Goal: Task Accomplishment & Management: Complete application form

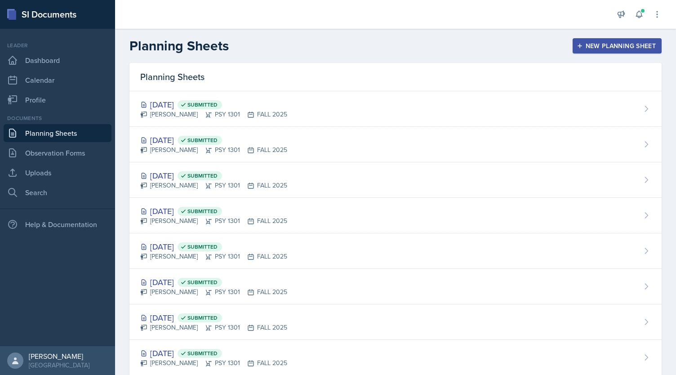
click at [640, 44] on div "New Planning Sheet" at bounding box center [617, 45] width 77 height 7
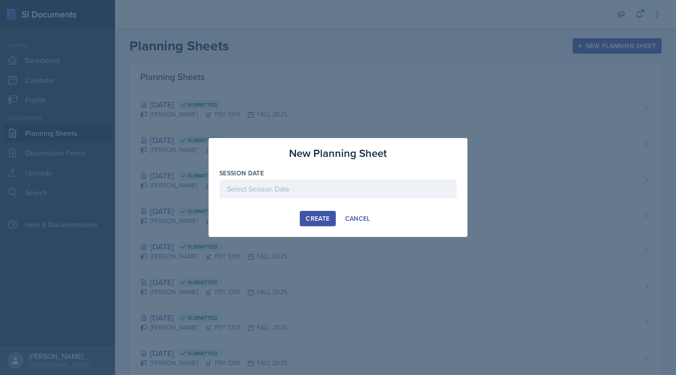
click at [341, 189] on div at bounding box center [337, 188] width 237 height 19
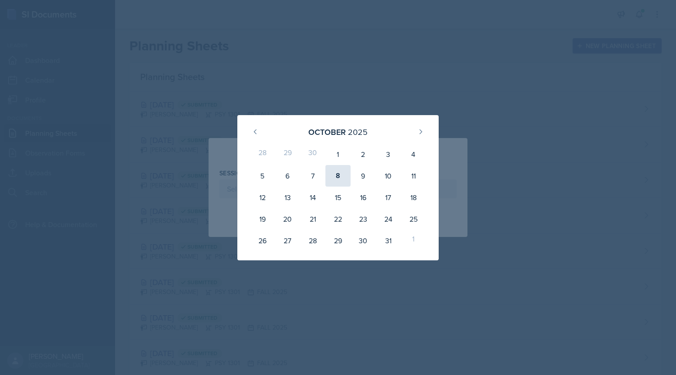
click at [334, 177] on div "8" at bounding box center [337, 176] width 25 height 22
type input "[DATE]"
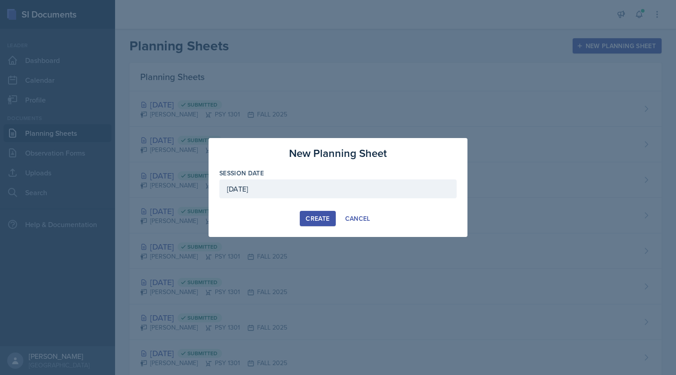
click at [323, 217] on div "Create" at bounding box center [318, 218] width 24 height 7
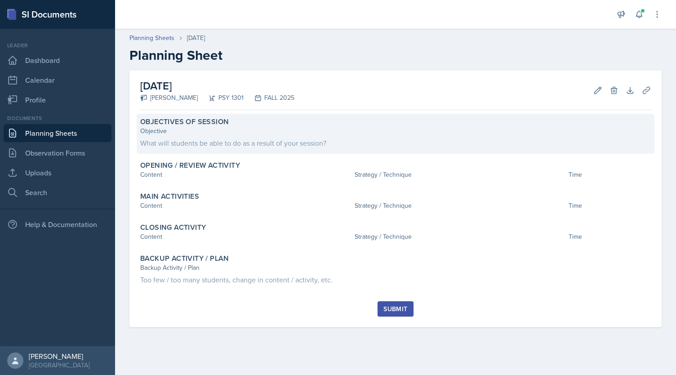
click at [236, 139] on div "What will students be able to do as a result of your session?" at bounding box center [395, 143] width 511 height 11
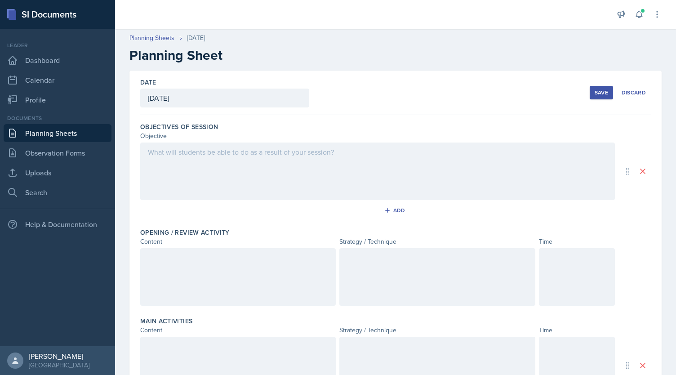
click at [241, 156] on div at bounding box center [377, 171] width 475 height 58
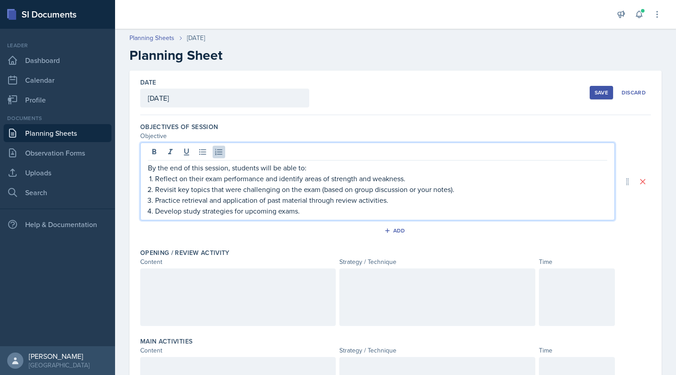
click at [155, 178] on li "Reflect on their exam performance and identify areas of strength and weakness." at bounding box center [381, 178] width 452 height 11
click at [155, 187] on li "Revisit key topics that were challenging on the exam (based on group discussion…" at bounding box center [381, 189] width 452 height 11
click at [156, 197] on p "Practice retrieval and application of past material through review activities." at bounding box center [381, 200] width 452 height 11
click at [155, 212] on li "Develop study strategies for upcoming exams." at bounding box center [381, 210] width 452 height 11
drag, startPoint x: 404, startPoint y: 188, endPoint x: 423, endPoint y: 189, distance: 18.9
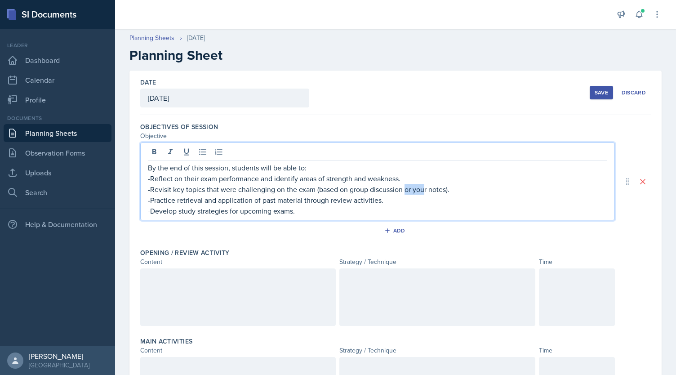
click at [423, 189] on p "-Revisit key topics that were challenging on the exam (based on group discussio…" at bounding box center [377, 189] width 459 height 11
drag, startPoint x: 451, startPoint y: 189, endPoint x: 423, endPoint y: 190, distance: 28.3
click at [423, 190] on p "-Revisit key topics that were challenging on the exam (based on group discussio…" at bounding box center [377, 189] width 459 height 11
click at [446, 187] on p "-Revisit key topics that were challenging on the exam (based on group discussio…" at bounding box center [377, 189] width 459 height 11
drag, startPoint x: 446, startPoint y: 188, endPoint x: 405, endPoint y: 192, distance: 41.6
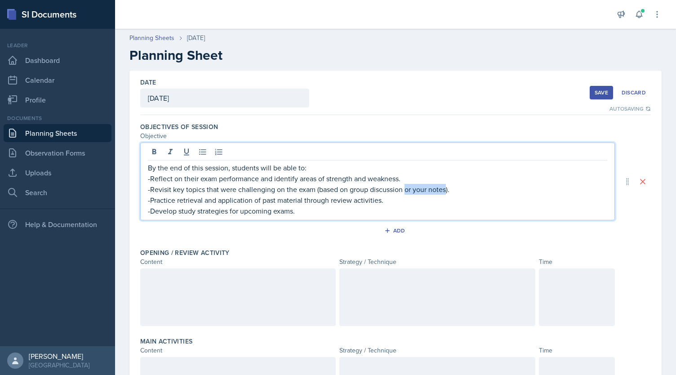
click at [405, 192] on p "-Revisit key topics that were challenging on the exam (based on group discussio…" at bounding box center [377, 189] width 459 height 11
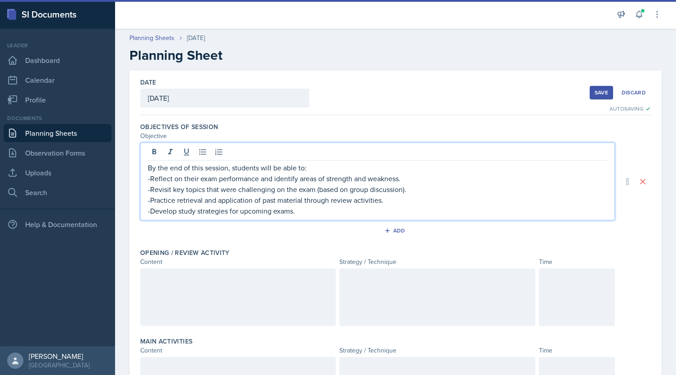
click at [407, 176] on p "-Reflect on their exam performance and identify areas of strength and weakness." at bounding box center [377, 178] width 459 height 11
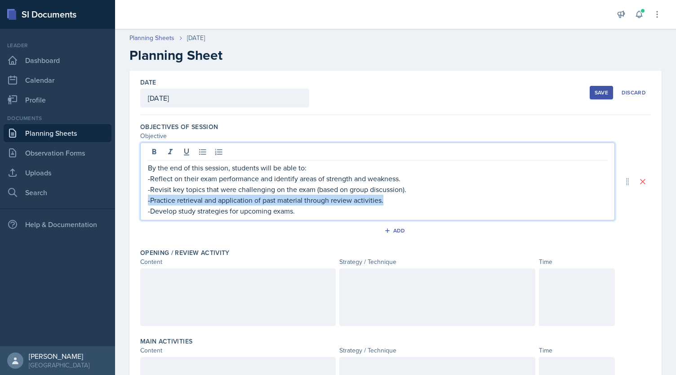
drag, startPoint x: 389, startPoint y: 202, endPoint x: 148, endPoint y: 202, distance: 240.9
click at [148, 202] on p "-Practice retrieval and application of past material through review activities." at bounding box center [377, 200] width 459 height 11
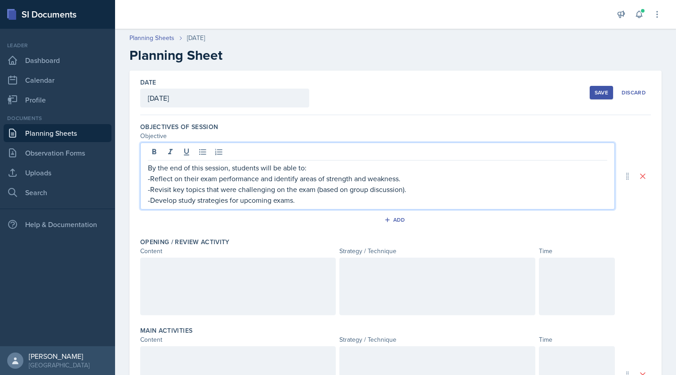
click at [239, 288] on div at bounding box center [238, 287] width 196 height 58
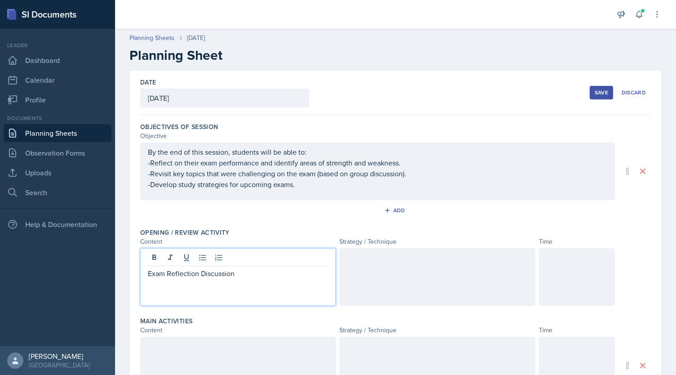
click at [370, 275] on div at bounding box center [437, 277] width 196 height 58
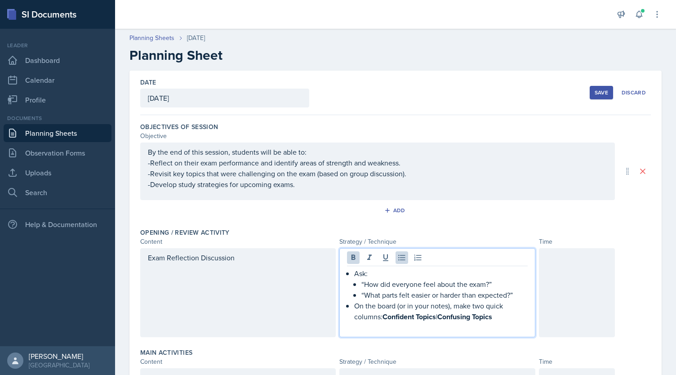
click at [354, 272] on p "Ask:" at bounding box center [440, 273] width 173 height 11
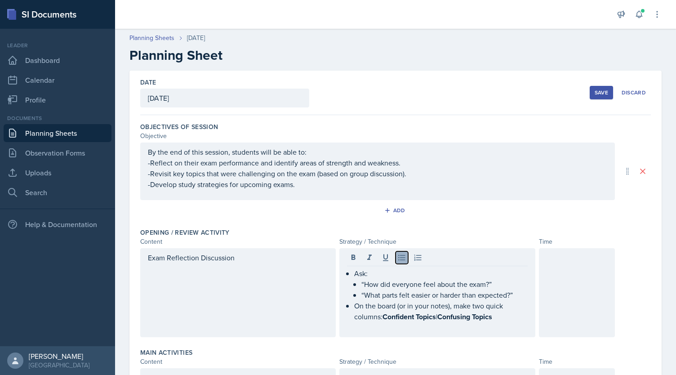
click at [400, 256] on icon at bounding box center [401, 258] width 7 height 6
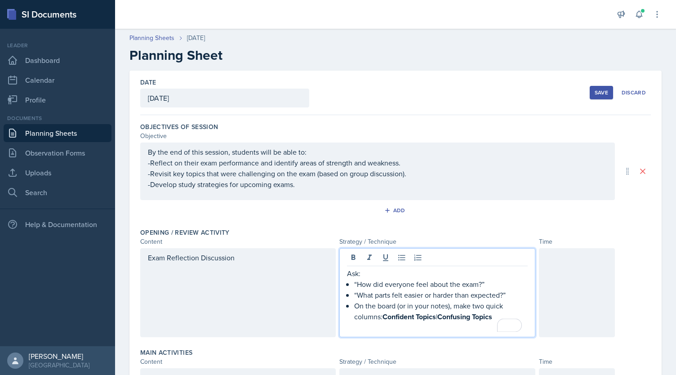
click at [354, 285] on p "“How did everyone feel about the exam?”" at bounding box center [440, 284] width 173 height 11
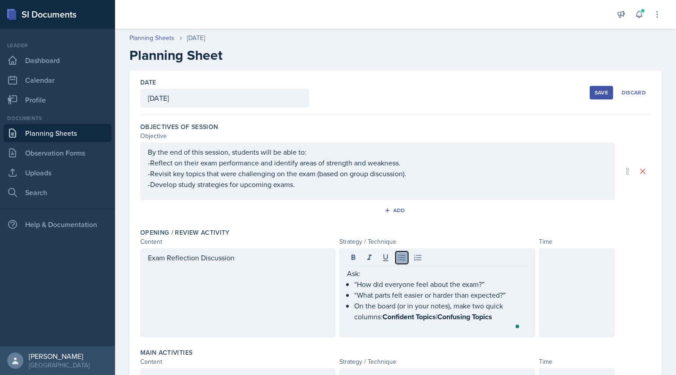
click at [397, 261] on button at bounding box center [402, 257] width 13 height 13
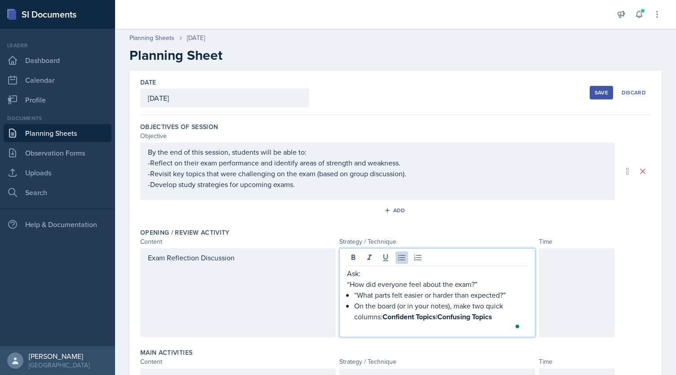
click at [354, 291] on p "“What parts felt easier or harder than expected?”" at bounding box center [440, 294] width 173 height 11
click at [397, 251] on button at bounding box center [402, 257] width 13 height 13
click at [354, 303] on p "On the board (or in your notes), make two quick columns: Confident Topics | Con…" at bounding box center [440, 311] width 173 height 22
click at [398, 256] on icon at bounding box center [401, 257] width 9 height 9
drag, startPoint x: 375, startPoint y: 316, endPoint x: 494, endPoint y: 314, distance: 118.7
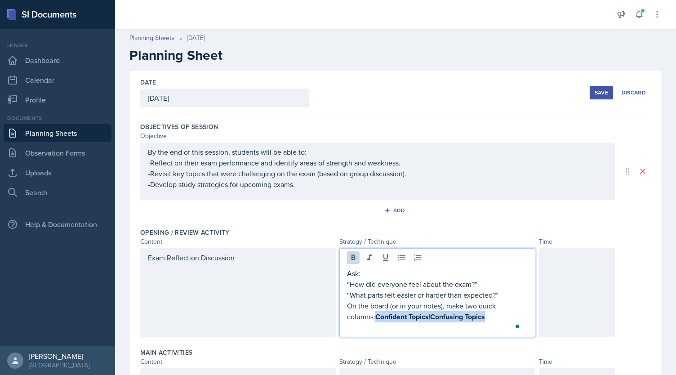
click at [494, 314] on p "On the board (or in your notes), make two quick columns: Confident Topics | Con…" at bounding box center [437, 311] width 180 height 22
click at [352, 255] on icon at bounding box center [354, 256] width 4 height 5
click at [364, 276] on p "Ask:" at bounding box center [437, 273] width 180 height 11
click at [343, 275] on div "Ask: “How did everyone feel about the exam?” “What parts felt easier or harder …" at bounding box center [437, 292] width 196 height 89
click at [347, 275] on p "Ask:" at bounding box center [437, 273] width 180 height 11
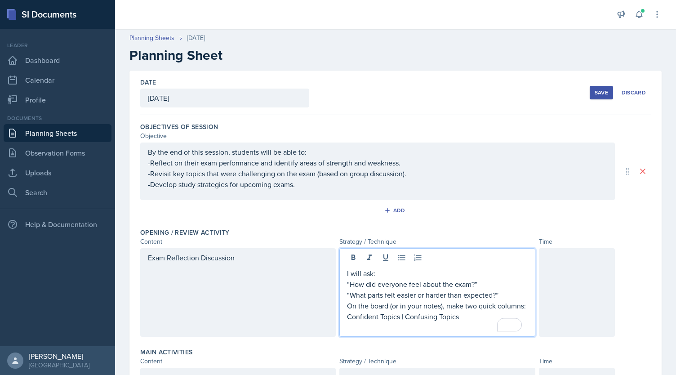
click at [369, 273] on p "I will ask:" at bounding box center [437, 273] width 180 height 11
click at [441, 306] on p "On the board (or in your notes), make two quick columns: Confident Topics | Con…" at bounding box center [437, 311] width 180 height 22
click at [430, 324] on p "To enrich screen reader interactions, please activate Accessibility in Grammarl…" at bounding box center [437, 327] width 180 height 11
click at [556, 289] on div at bounding box center [577, 292] width 76 height 89
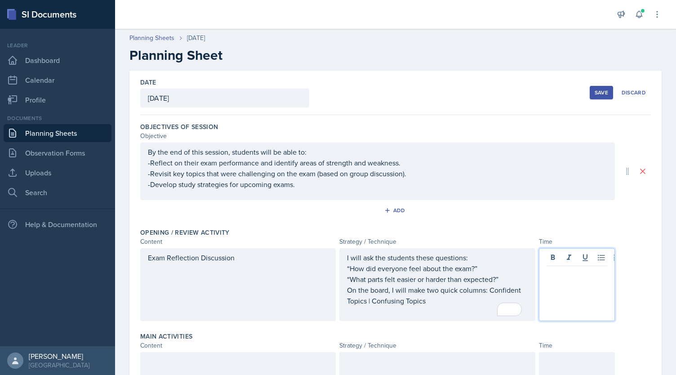
click at [439, 312] on div "I will ask the students these questions: “How did everyone feel about the exam?…" at bounding box center [437, 284] width 180 height 65
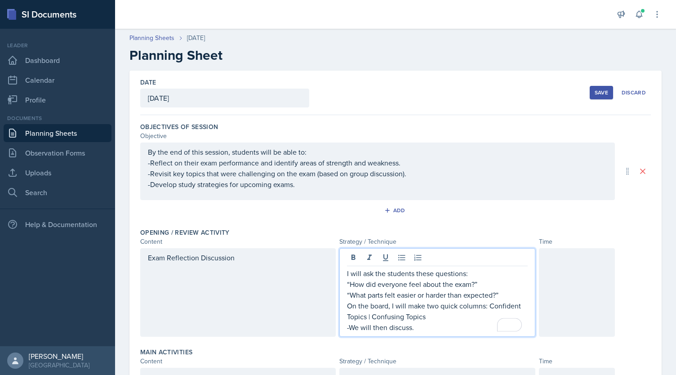
click at [574, 299] on div at bounding box center [577, 292] width 76 height 89
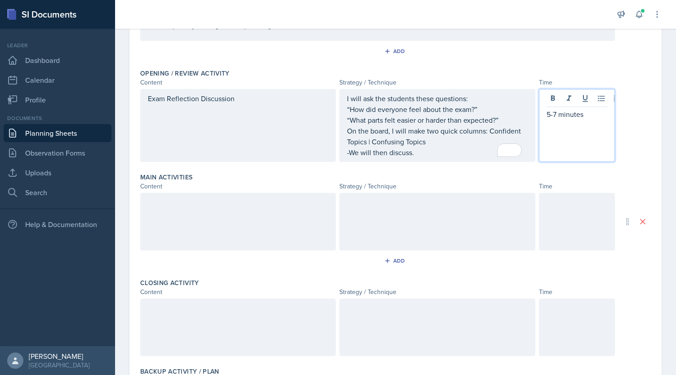
click at [243, 211] on div at bounding box center [238, 222] width 196 height 58
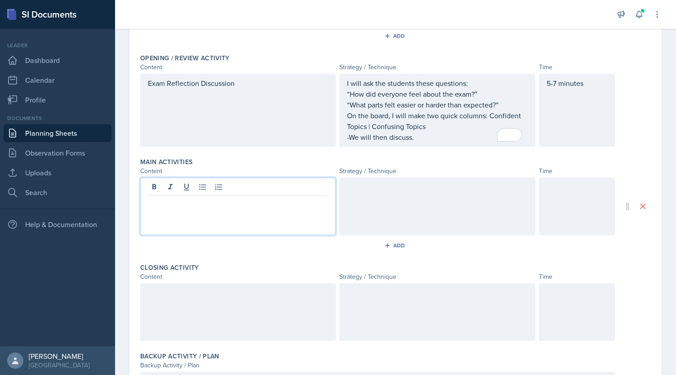
click at [373, 196] on div at bounding box center [437, 207] width 196 height 58
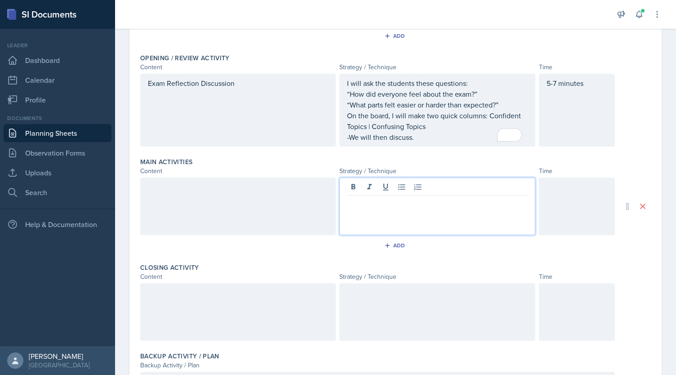
scroll to position [190, 0]
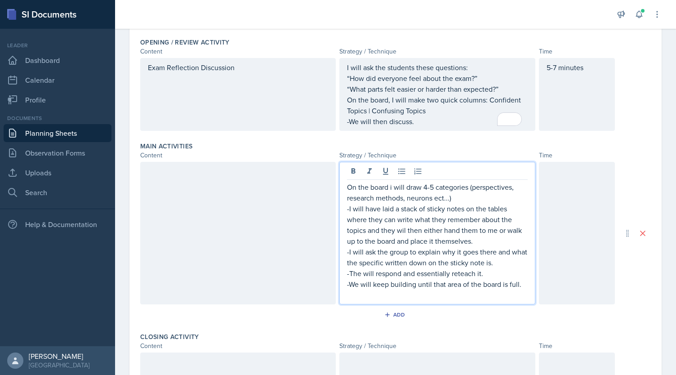
click at [342, 184] on div "On the board i will draw 4-5 categories (perspectives, research methods, neuron…" at bounding box center [437, 233] width 196 height 142
click at [347, 187] on p "On the board i will draw 4-5 categories (perspectives, research methods, neuron…" at bounding box center [437, 193] width 180 height 22
click at [513, 187] on p "-On the board i will draw 4-5 categories (perspectives, research methods, neuro…" at bounding box center [437, 193] width 180 height 22
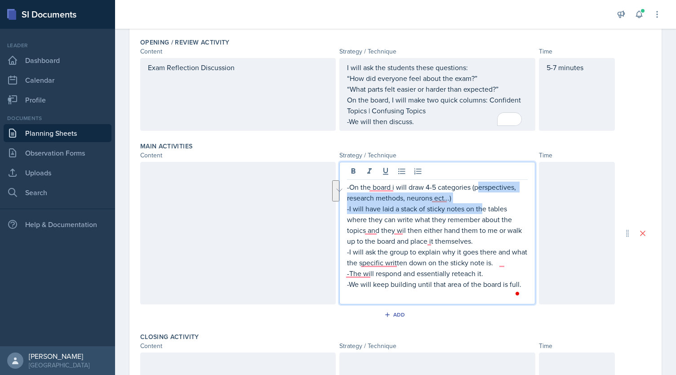
drag, startPoint x: 479, startPoint y: 204, endPoint x: 475, endPoint y: 190, distance: 14.1
click at [475, 190] on div "-On the board i will draw 4-5 categories (perspectives, research methods, neuro…" at bounding box center [437, 241] width 180 height 119
click at [475, 193] on p "-On the board i will draw 4-5 categories (perspectives, research methods, neuro…" at bounding box center [437, 193] width 180 height 22
drag, startPoint x: 475, startPoint y: 194, endPoint x: 469, endPoint y: 186, distance: 9.6
click at [469, 186] on p "-On the board i will draw 4-5 categories (perspectives, research methods, neuro…" at bounding box center [437, 193] width 180 height 22
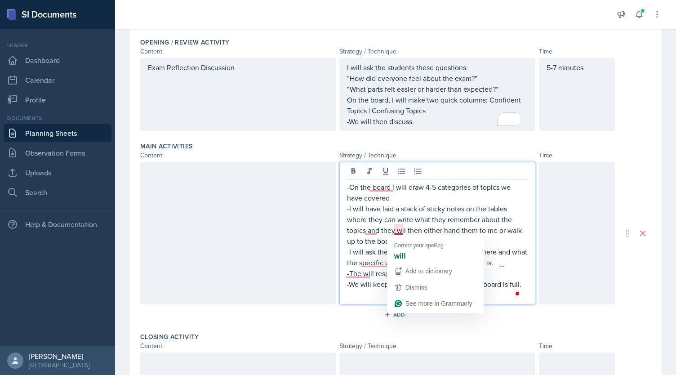
click at [402, 229] on p "-I will have laid a stack of sticky notes on the tables where they can write wh…" at bounding box center [437, 224] width 180 height 43
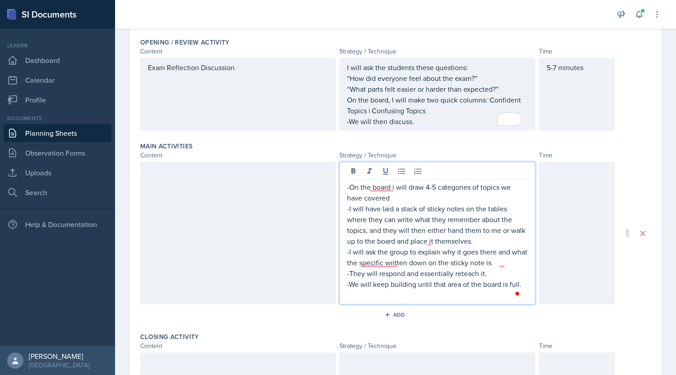
click at [500, 281] on p "-We will keep building until that area of the board is full." at bounding box center [437, 284] width 180 height 11
click at [539, 232] on div at bounding box center [577, 233] width 76 height 142
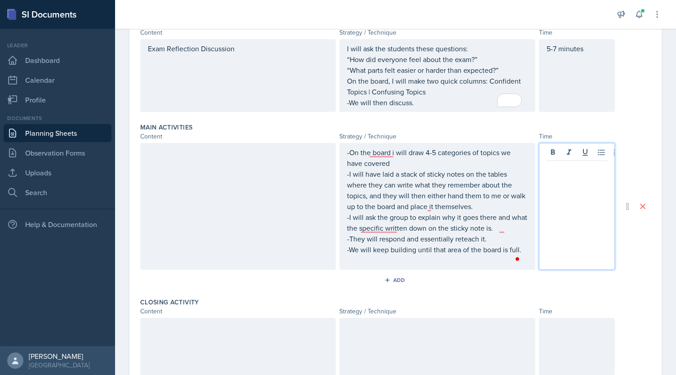
scroll to position [206, 0]
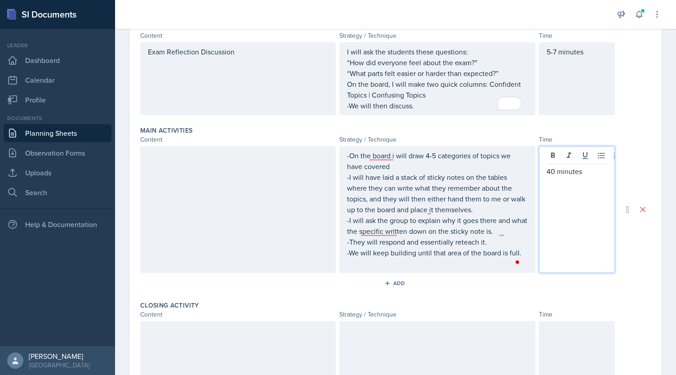
click at [227, 191] on div at bounding box center [238, 209] width 196 height 127
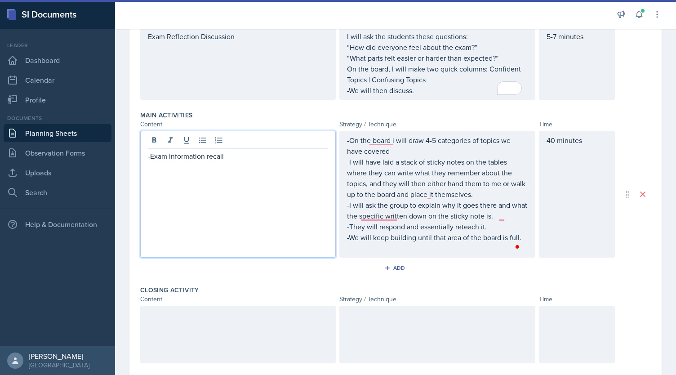
scroll to position [332, 0]
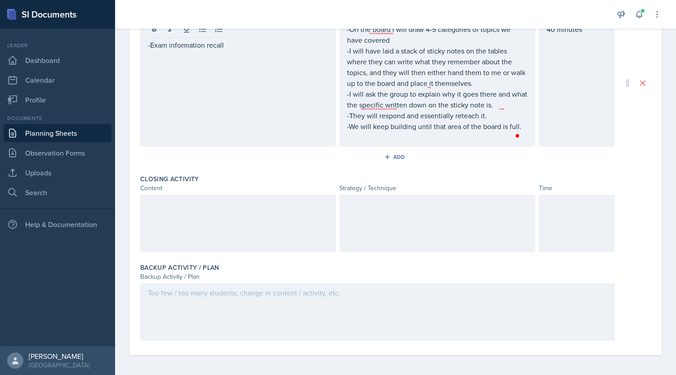
click at [354, 239] on div at bounding box center [437, 224] width 196 height 58
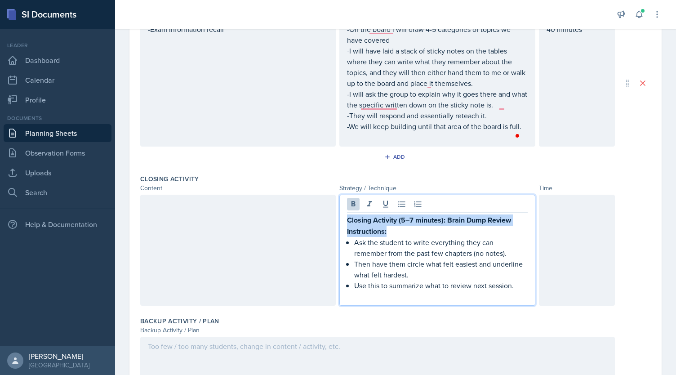
drag, startPoint x: 390, startPoint y: 230, endPoint x: 340, endPoint y: 216, distance: 52.2
click at [340, 216] on div "Closing Activity (5–7 minutes): Brain Dump Review Instructions: Ask the student…" at bounding box center [437, 250] width 196 height 111
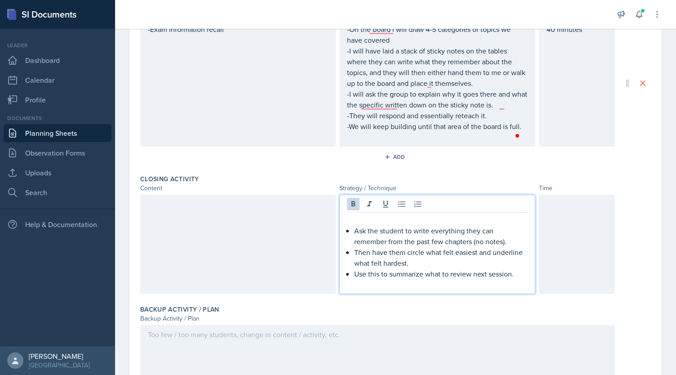
click at [354, 232] on p "Ask the student to write everything they can remember from the past few chapter…" at bounding box center [440, 236] width 173 height 22
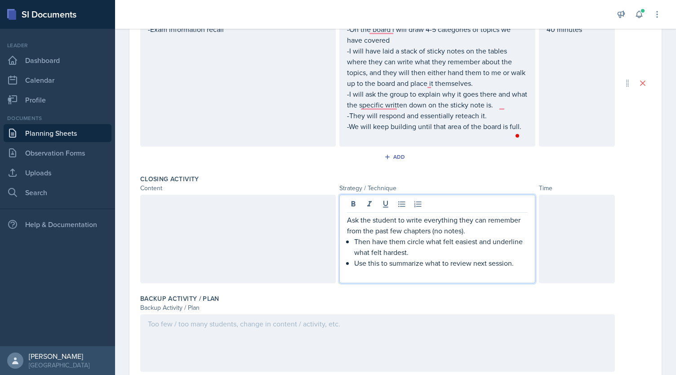
click at [349, 240] on div "Ask the student to write everything they can remember from the past few chapter…" at bounding box center [437, 246] width 180 height 65
click at [349, 263] on div "Ask the student to write everything they can remember from the past few chapter…" at bounding box center [437, 246] width 180 height 65
drag, startPoint x: 506, startPoint y: 265, endPoint x: 341, endPoint y: 261, distance: 165.0
click at [341, 261] on div "Ask the student to write everything they can remember from the past few chapter…" at bounding box center [437, 239] width 196 height 89
click at [343, 241] on div "Ask the student to write everything they can remember from the past few chapter…" at bounding box center [437, 239] width 196 height 89
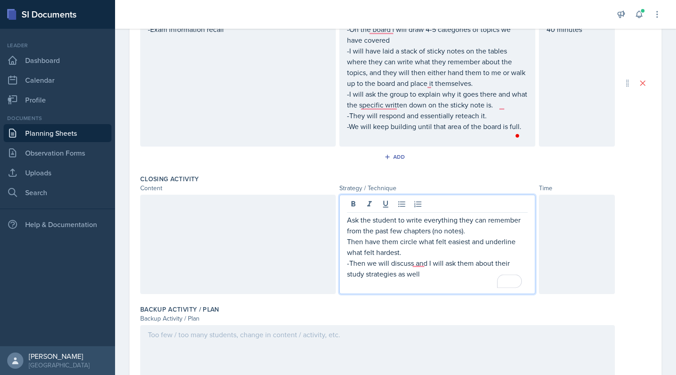
click at [347, 219] on p "Ask the student to write everything they can remember from the past few chapter…" at bounding box center [437, 225] width 180 height 22
click at [347, 218] on p "Ask the student to write everything they can remember from the past few chapter…" at bounding box center [437, 225] width 180 height 22
click at [408, 217] on p "I will ask the student to write everything they can remember from the past few …" at bounding box center [437, 225] width 180 height 22
click at [347, 238] on p "Then have them circle what felt easiest and underline what felt hardest." at bounding box center [437, 247] width 180 height 22
click at [415, 262] on p "-Then we will discuss,s and I will ask them about their study strategies as well" at bounding box center [437, 269] width 180 height 22
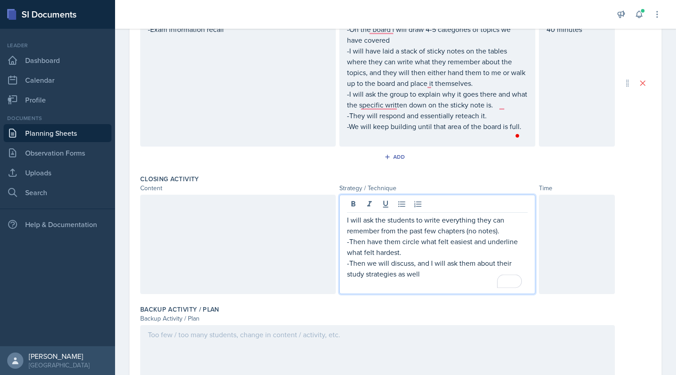
click at [347, 221] on p "I will ask the students to write everything they can remember from the past few…" at bounding box center [437, 225] width 180 height 22
click at [562, 231] on div at bounding box center [577, 244] width 76 height 99
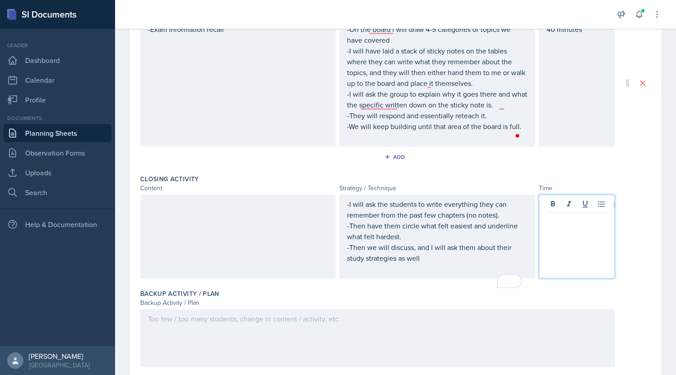
scroll to position [348, 0]
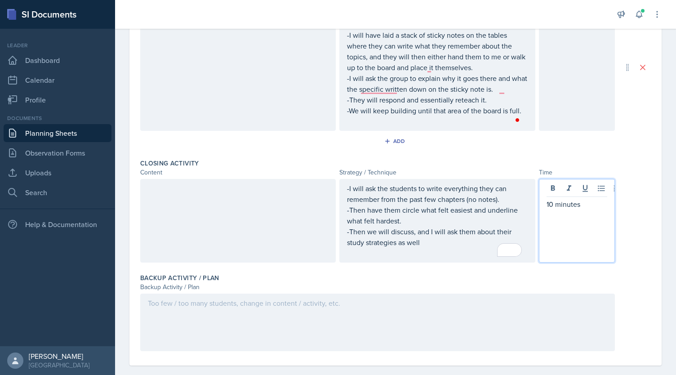
click at [217, 216] on div at bounding box center [238, 221] width 196 height 84
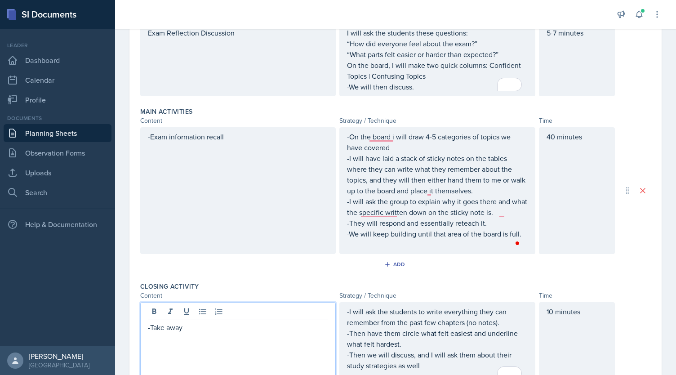
scroll to position [358, 0]
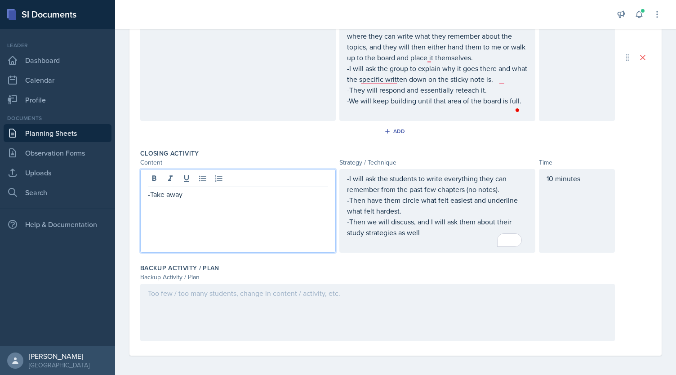
click at [251, 285] on div at bounding box center [377, 313] width 475 height 58
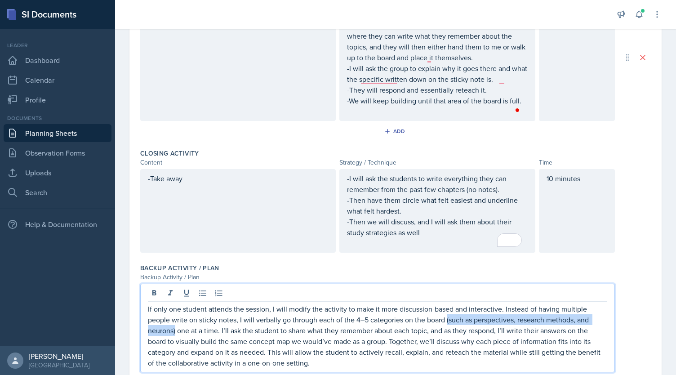
drag, startPoint x: 447, startPoint y: 318, endPoint x: 175, endPoint y: 327, distance: 272.1
click at [175, 327] on p "If only one student attends the session, I will modify the activity to make it …" at bounding box center [377, 335] width 459 height 65
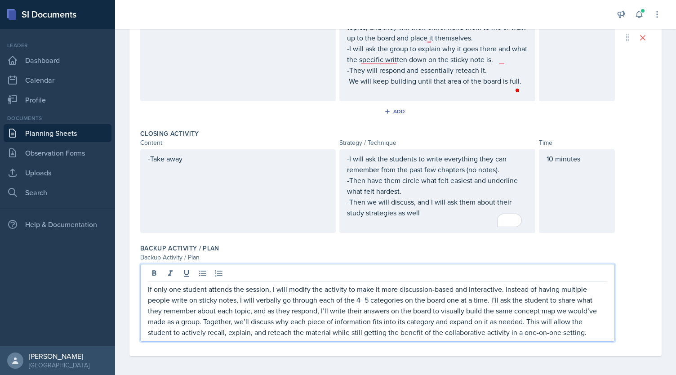
scroll to position [0, 0]
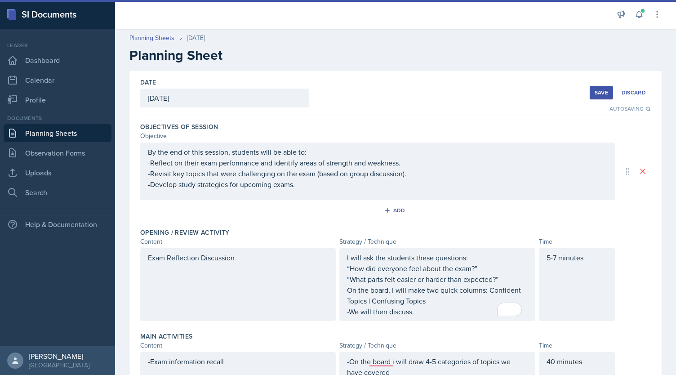
click at [595, 91] on div "Save" at bounding box center [601, 92] width 13 height 7
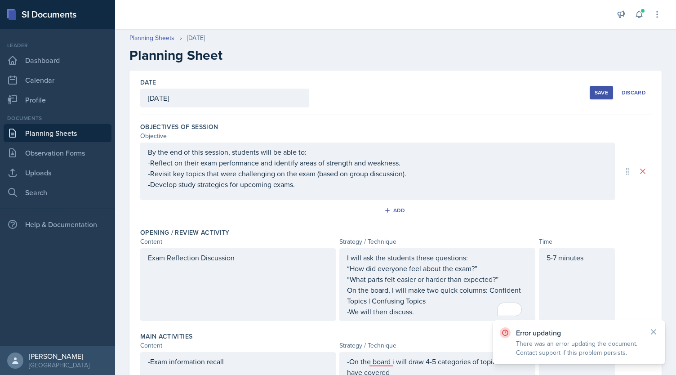
click at [596, 90] on div "Save" at bounding box center [601, 92] width 13 height 7
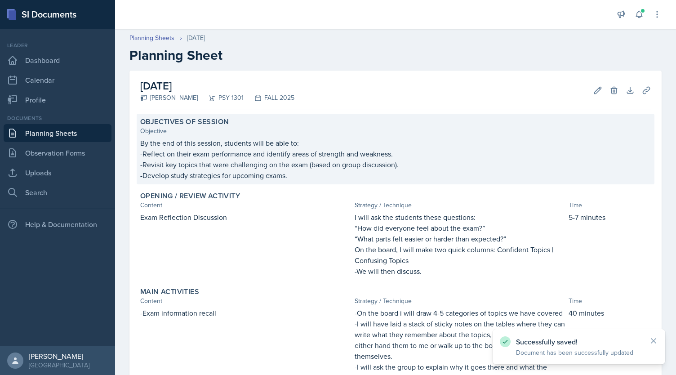
scroll to position [301, 0]
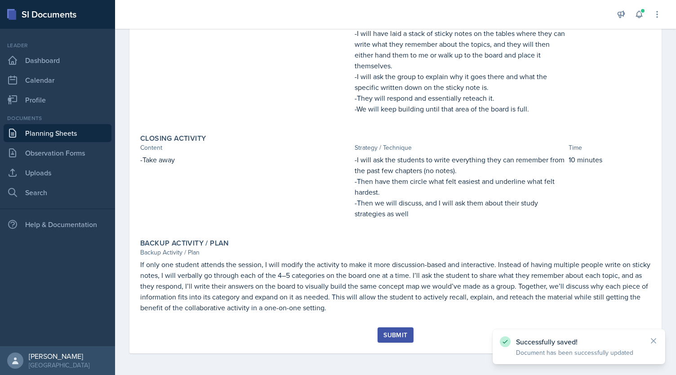
click at [393, 337] on div "Submit" at bounding box center [395, 334] width 24 height 7
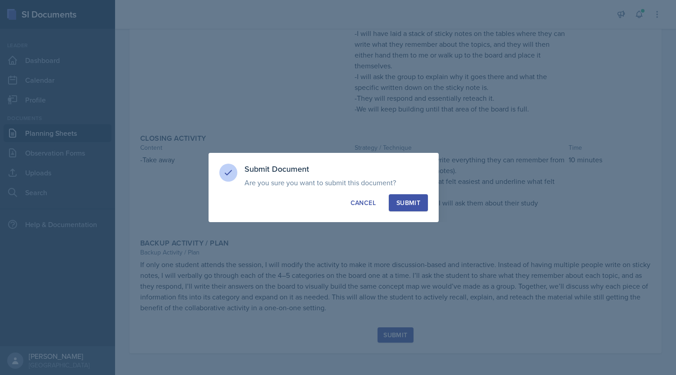
click at [408, 198] on button "Submit" at bounding box center [408, 202] width 39 height 17
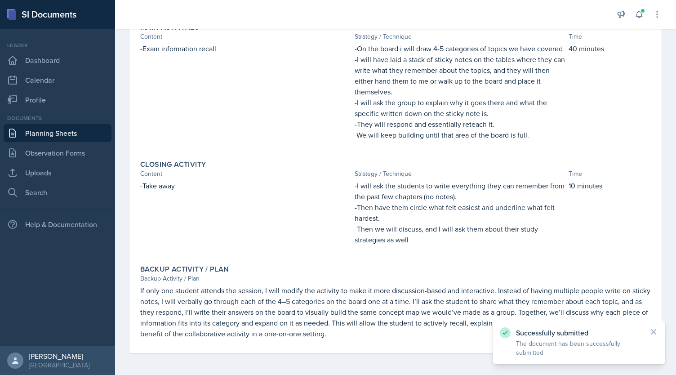
scroll to position [275, 0]
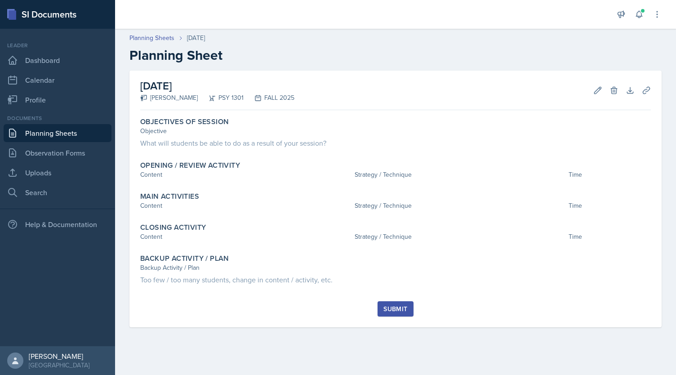
click at [49, 133] on link "Planning Sheets" at bounding box center [58, 133] width 108 height 18
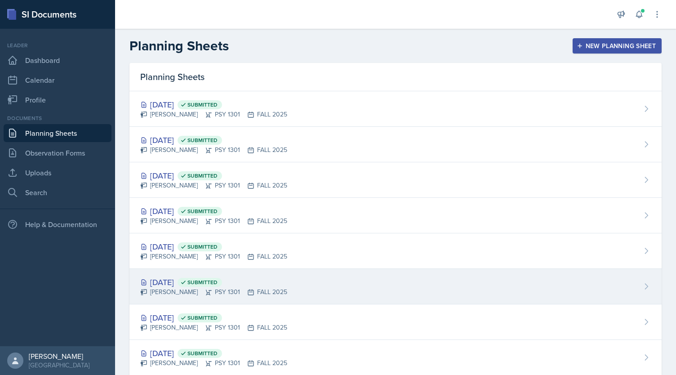
click at [218, 282] on span "Submitted" at bounding box center [202, 282] width 30 height 7
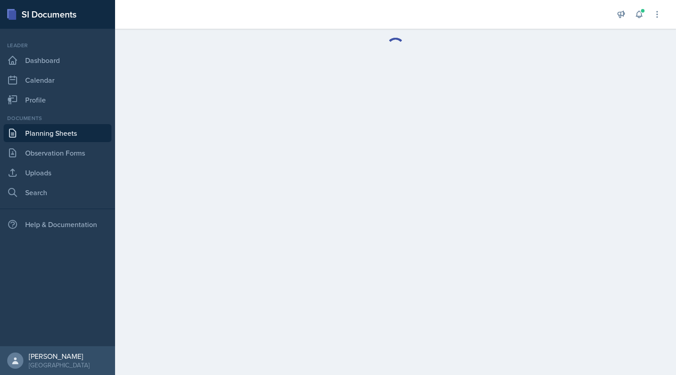
click at [241, 282] on main at bounding box center [395, 202] width 561 height 346
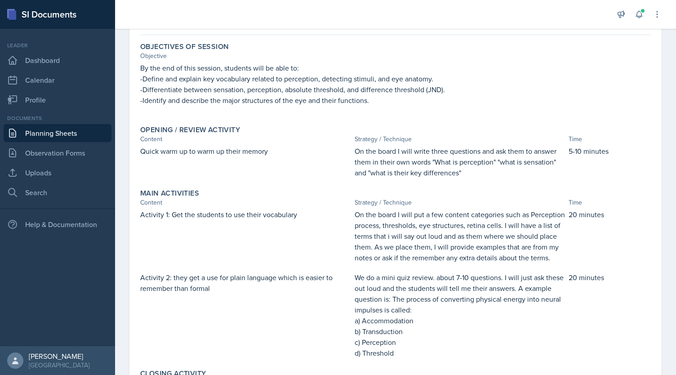
scroll to position [73, 0]
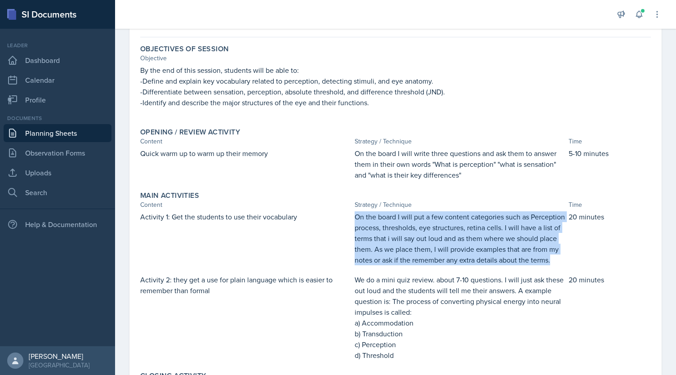
drag, startPoint x: 351, startPoint y: 214, endPoint x: 393, endPoint y: 274, distance: 72.8
click at [393, 265] on div "Activity 1: Get the students to use their vocabulary On the board I will put a …" at bounding box center [395, 238] width 511 height 54
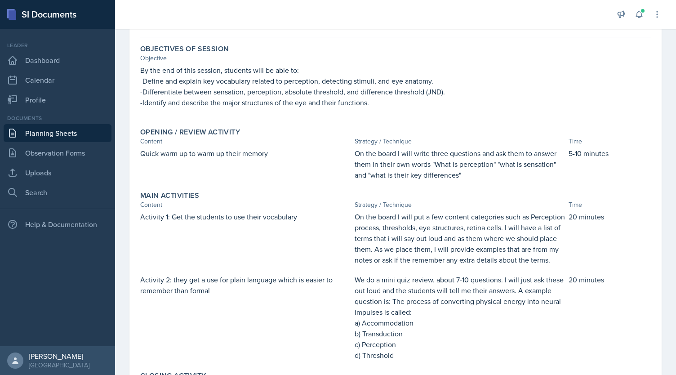
click at [298, 230] on div "Activity 1: Get the students to use their vocabulary" at bounding box center [245, 238] width 211 height 54
click at [73, 134] on link "Planning Sheets" at bounding box center [58, 133] width 108 height 18
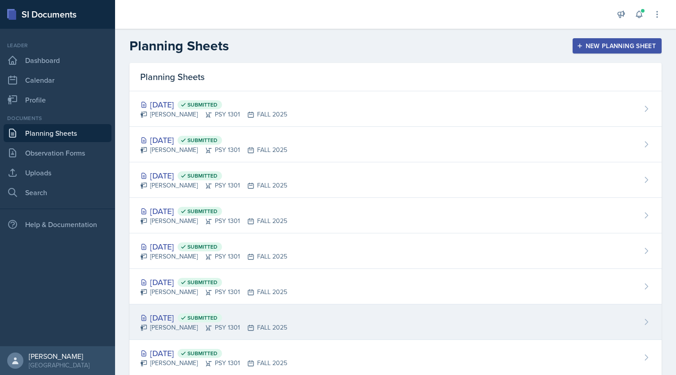
click at [222, 320] on span "Submitted" at bounding box center [200, 317] width 45 height 9
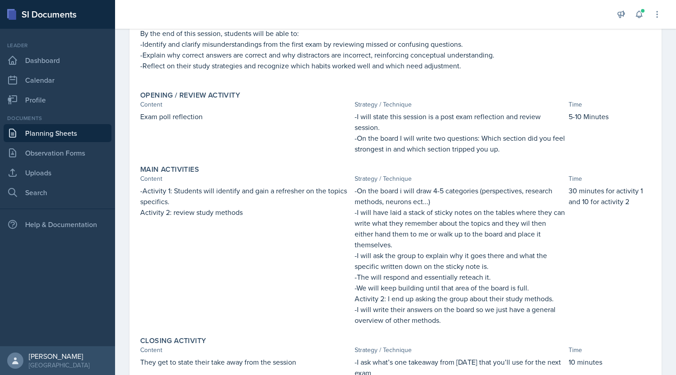
scroll to position [112, 0]
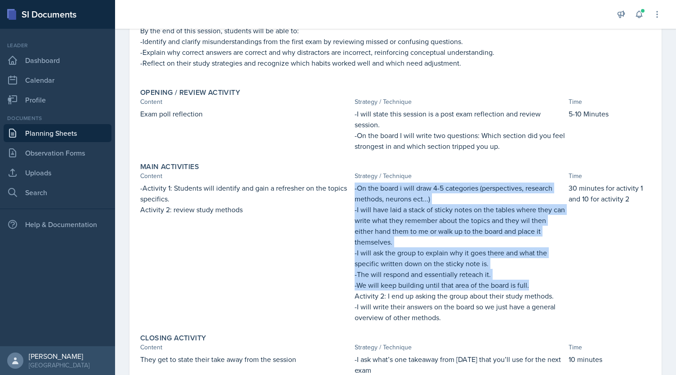
drag, startPoint x: 352, startPoint y: 188, endPoint x: 556, endPoint y: 288, distance: 227.6
click at [556, 288] on div "-On the board i will draw 4-5 categories (perspectives, research methods, neuro…" at bounding box center [460, 253] width 211 height 140
click at [556, 288] on p "-We will keep building until that area of the board is full." at bounding box center [460, 285] width 211 height 11
drag, startPoint x: 353, startPoint y: 187, endPoint x: 557, endPoint y: 288, distance: 228.2
click at [557, 288] on div "-On the board i will draw 4-5 categories (perspectives, research methods, neuro…" at bounding box center [460, 253] width 211 height 140
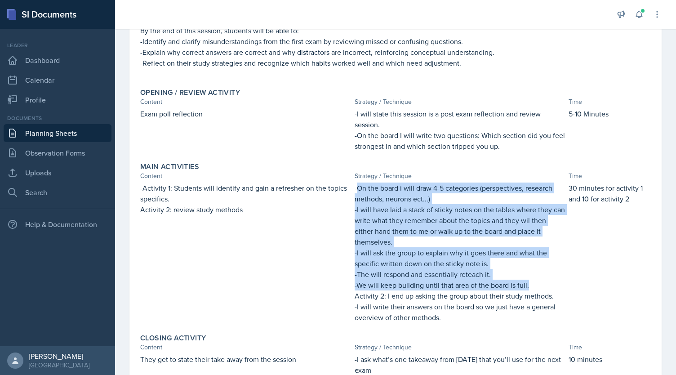
copy div "On the board i will draw 4-5 categories (perspectives, research methods, neuron…"
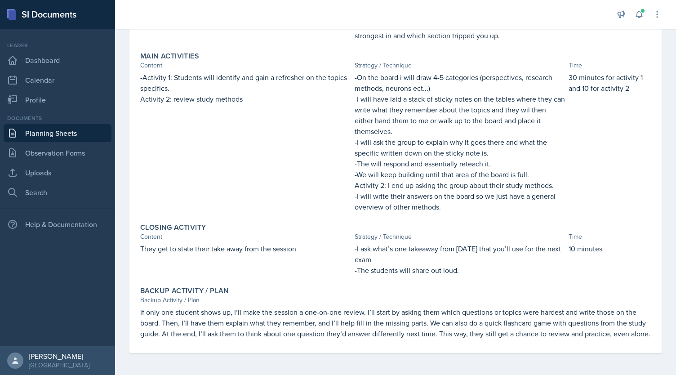
click at [398, 245] on p "-I ask what’s one takeaway from today that you’ll use for the next exam" at bounding box center [460, 254] width 211 height 22
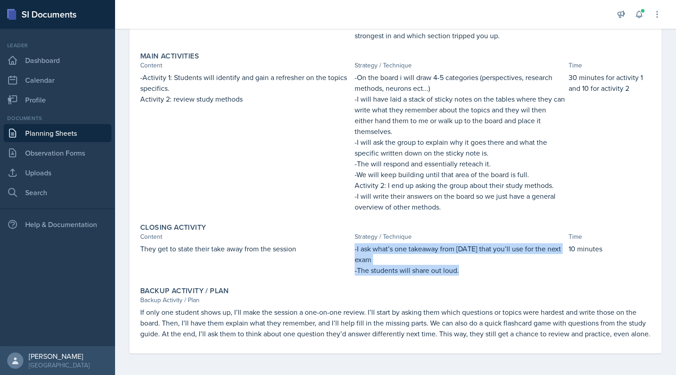
drag, startPoint x: 352, startPoint y: 236, endPoint x: 467, endPoint y: 254, distance: 116.0
click at [467, 254] on div "-I ask what’s one takeaway from today that you’ll use for the next exam -The st…" at bounding box center [460, 259] width 211 height 32
click at [467, 265] on p "-The students will share out loud." at bounding box center [460, 270] width 211 height 11
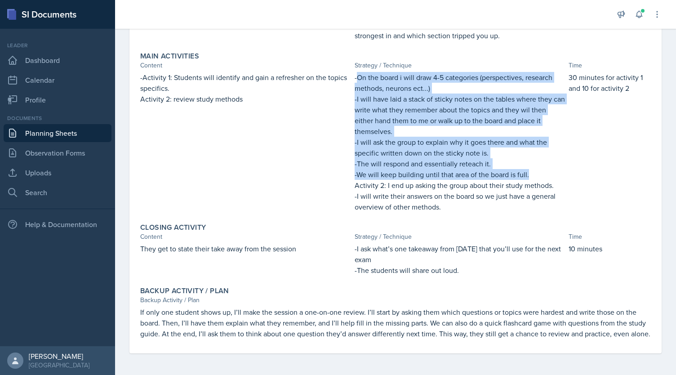
drag, startPoint x: 355, startPoint y: 66, endPoint x: 531, endPoint y: 162, distance: 200.9
click at [531, 162] on div "-On the board i will draw 4-5 categories (perspectives, research methods, neuro…" at bounding box center [460, 142] width 211 height 140
copy div "On the board i will draw 4-5 categories (perspectives, research methods, neuron…"
